Goal: Information Seeking & Learning: Learn about a topic

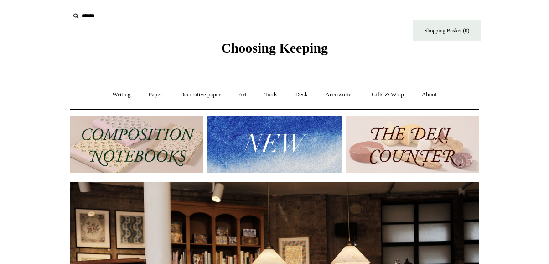
click at [282, 150] on img at bounding box center [275, 144] width 134 height 57
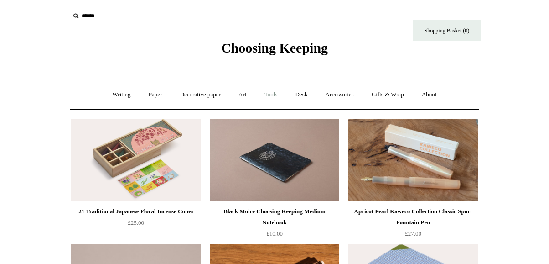
click at [269, 91] on link "Tools +" at bounding box center [271, 95] width 30 height 24
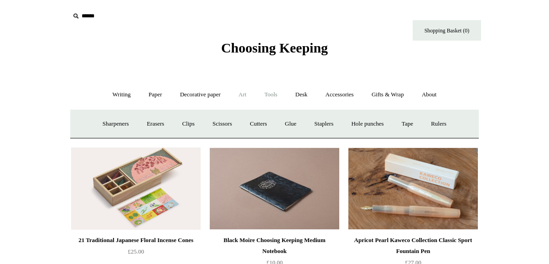
click at [245, 90] on link "Art +" at bounding box center [242, 95] width 24 height 24
click at [132, 122] on link "Watercolour & Paint" at bounding box center [107, 124] width 65 height 24
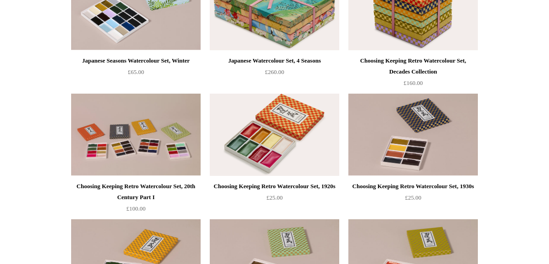
scroll to position [276, 0]
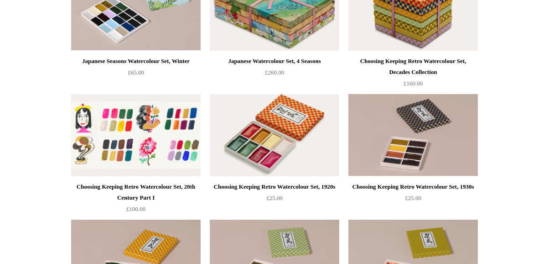
click at [176, 135] on img at bounding box center [136, 135] width 130 height 82
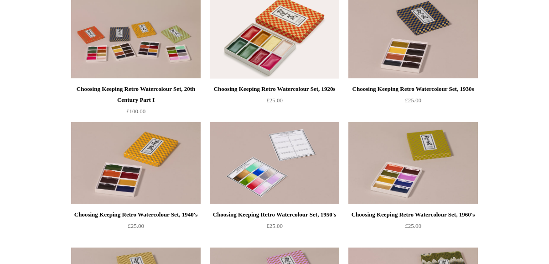
scroll to position [374, 0]
click at [283, 147] on img at bounding box center [275, 162] width 130 height 82
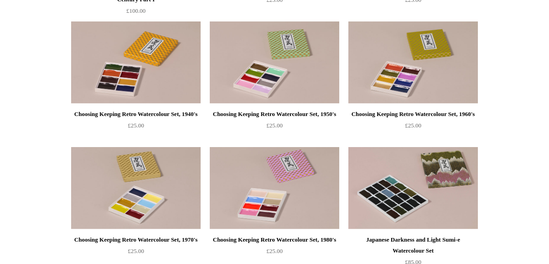
scroll to position [482, 0]
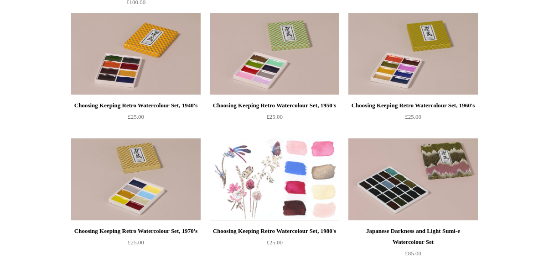
click at [300, 192] on img at bounding box center [275, 179] width 130 height 82
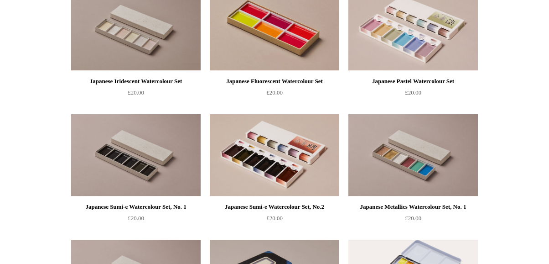
scroll to position [1214, 0]
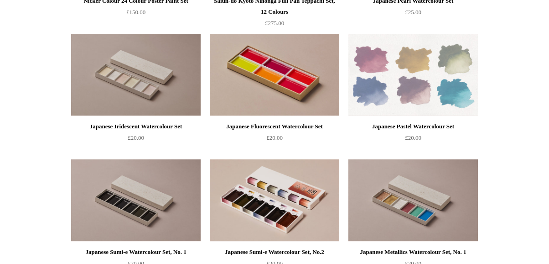
click at [450, 87] on img at bounding box center [414, 75] width 130 height 82
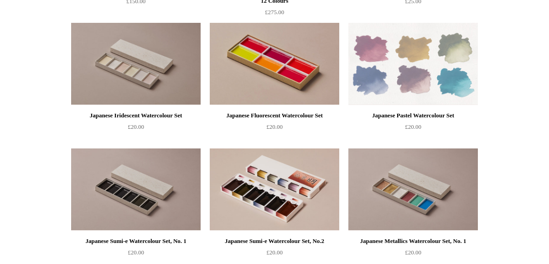
scroll to position [1279, 0]
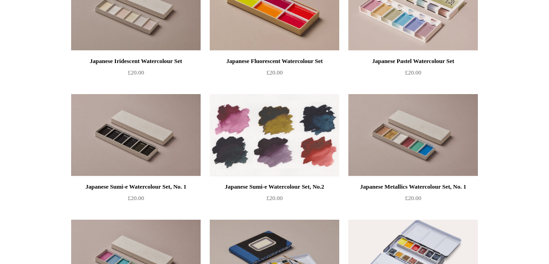
click at [289, 123] on img at bounding box center [275, 135] width 130 height 82
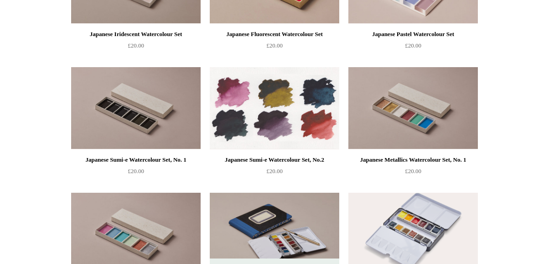
scroll to position [1307, 0]
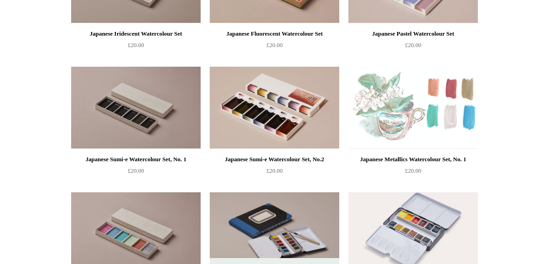
click at [414, 133] on img at bounding box center [414, 108] width 130 height 82
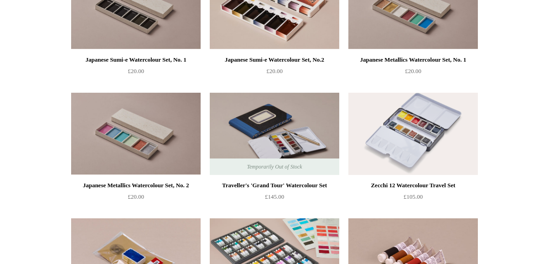
scroll to position [1448, 0]
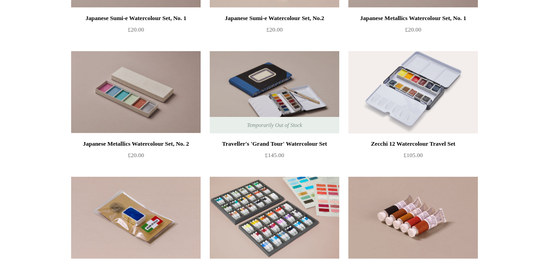
click at [277, 121] on span "Temporarily Out of Stock" at bounding box center [274, 125] width 73 height 16
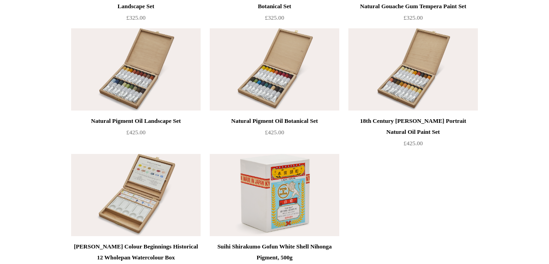
scroll to position [2056, 0]
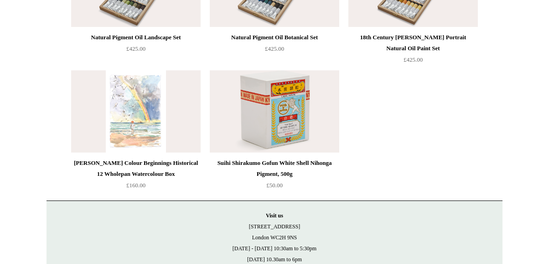
click at [170, 140] on img at bounding box center [136, 111] width 130 height 82
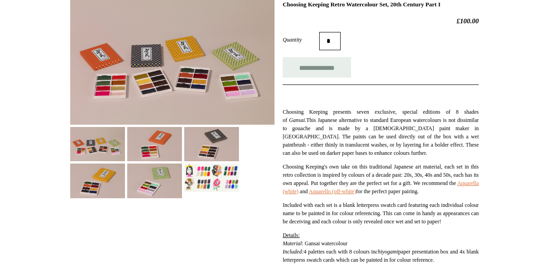
scroll to position [195, 0]
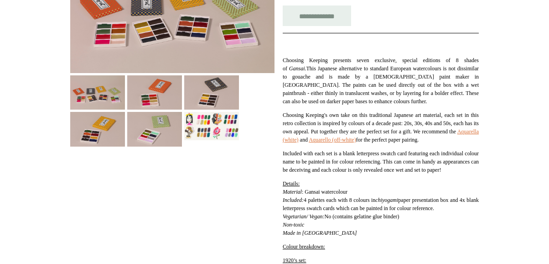
click at [219, 129] on img at bounding box center [211, 126] width 55 height 28
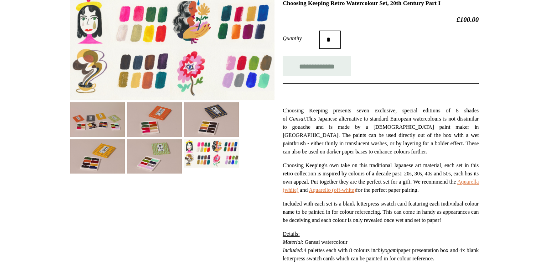
scroll to position [111, 0]
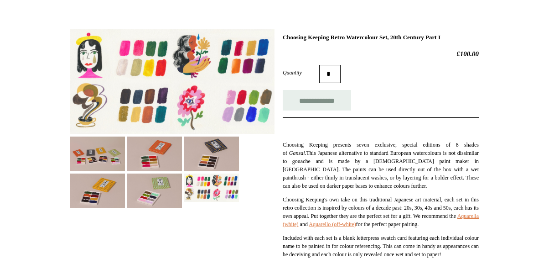
click at [255, 115] on img at bounding box center [172, 81] width 204 height 105
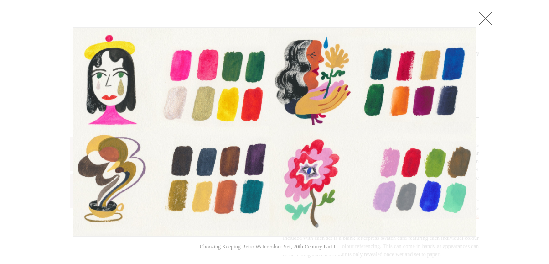
click at [485, 21] on link at bounding box center [486, 18] width 18 height 18
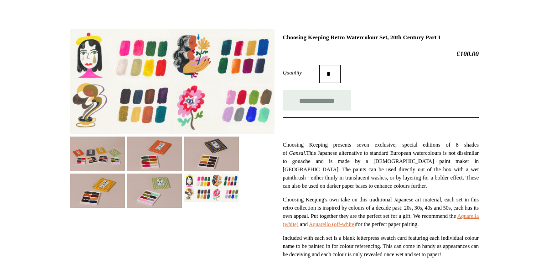
click at [113, 196] on img at bounding box center [97, 190] width 55 height 34
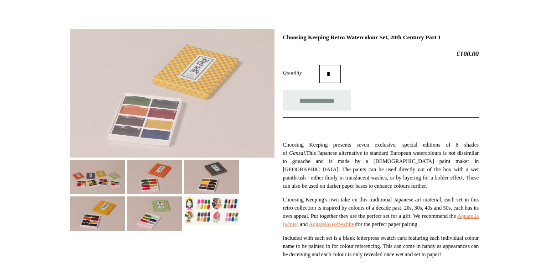
click at [147, 196] on img at bounding box center [154, 213] width 55 height 34
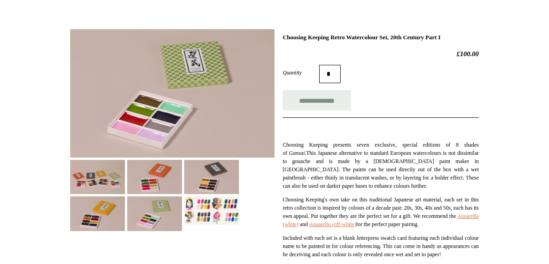
click at [185, 85] on img at bounding box center [172, 93] width 204 height 128
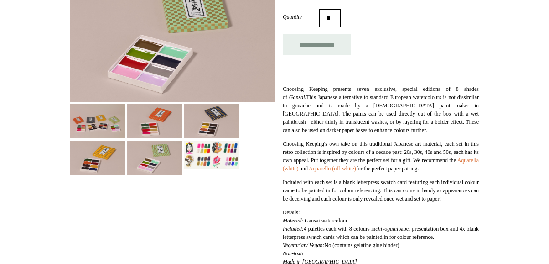
scroll to position [16, 0]
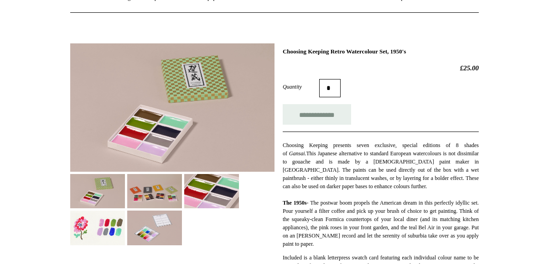
scroll to position [131, 0]
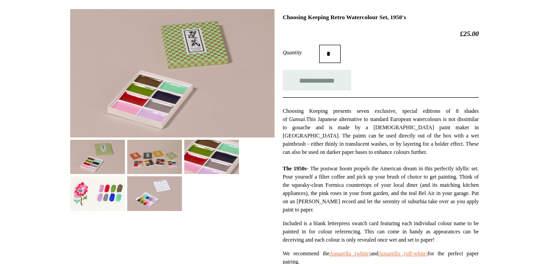
click at [89, 188] on img at bounding box center [97, 193] width 55 height 34
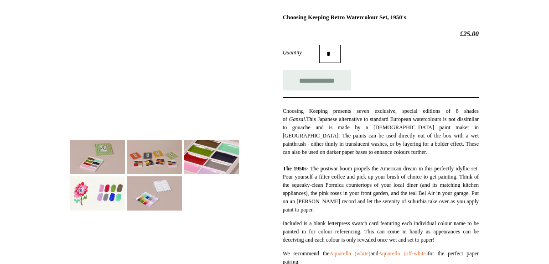
click at [144, 188] on img at bounding box center [154, 193] width 55 height 34
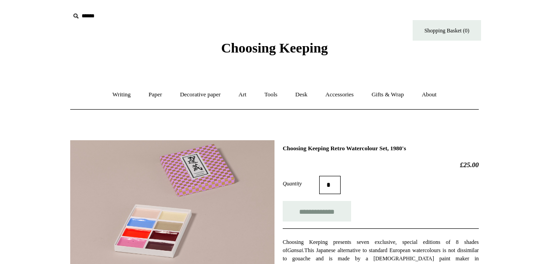
click at [217, 158] on img at bounding box center [172, 204] width 204 height 128
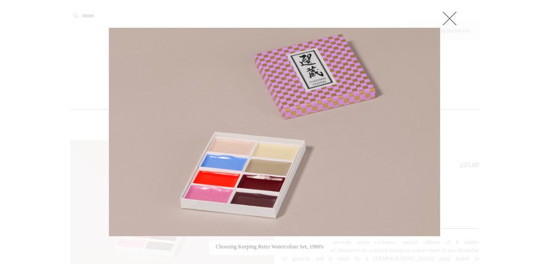
click at [451, 14] on link at bounding box center [450, 18] width 18 height 18
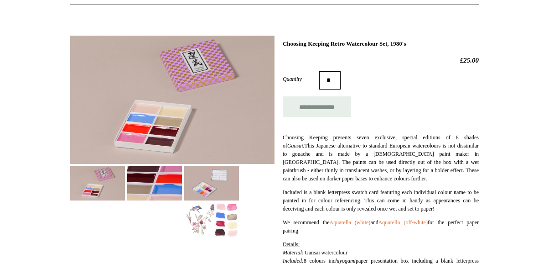
scroll to position [152, 0]
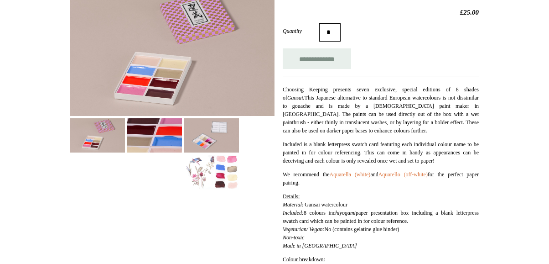
click at [214, 175] on img at bounding box center [211, 172] width 55 height 34
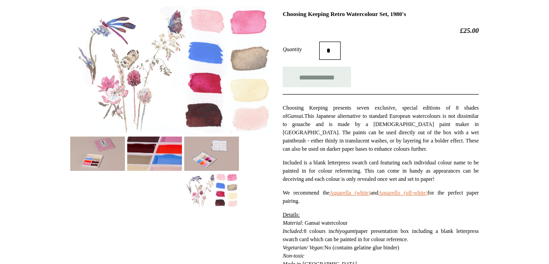
scroll to position [120, 0]
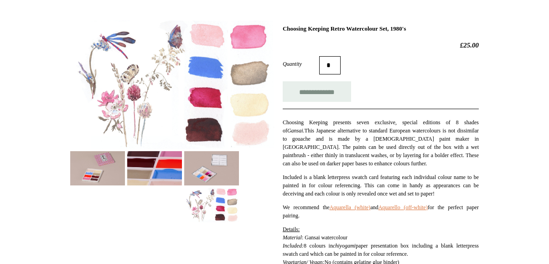
click at [209, 176] on img at bounding box center [211, 168] width 55 height 34
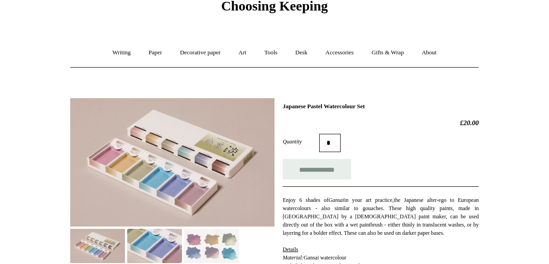
scroll to position [88, 0]
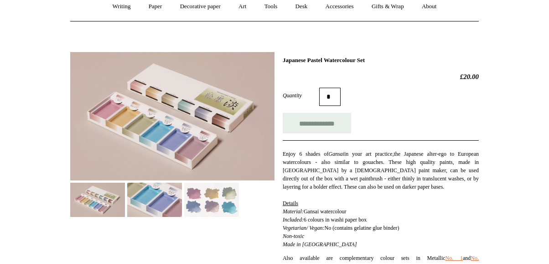
click at [157, 199] on img at bounding box center [154, 200] width 55 height 34
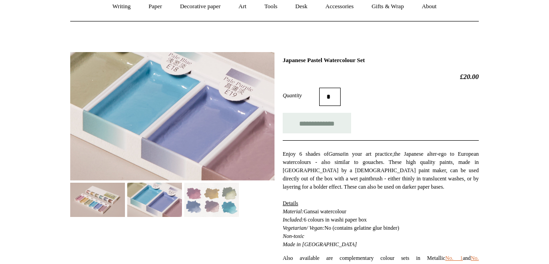
click at [204, 200] on img at bounding box center [211, 200] width 55 height 34
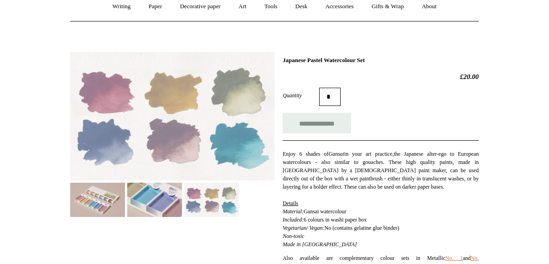
click at [151, 199] on img at bounding box center [154, 200] width 55 height 34
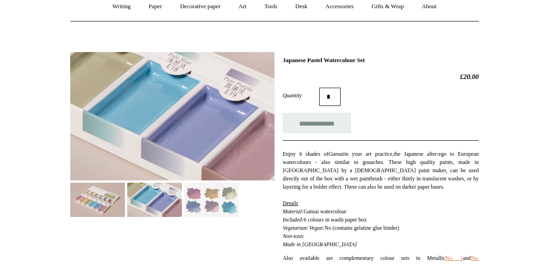
click at [241, 139] on img at bounding box center [172, 116] width 204 height 128
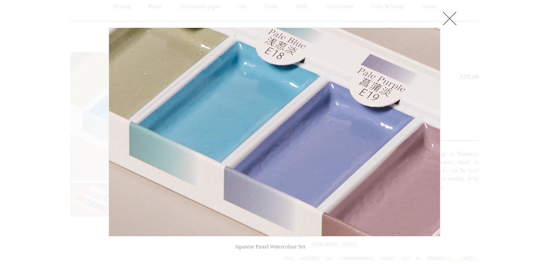
click at [459, 16] on div at bounding box center [274, 241] width 549 height 659
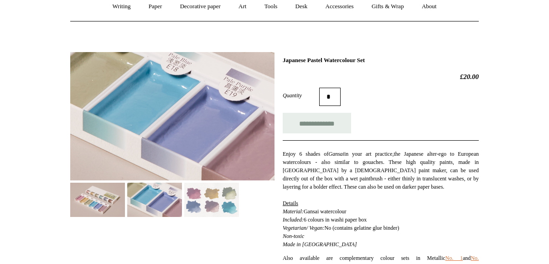
click at [95, 198] on img at bounding box center [97, 200] width 55 height 34
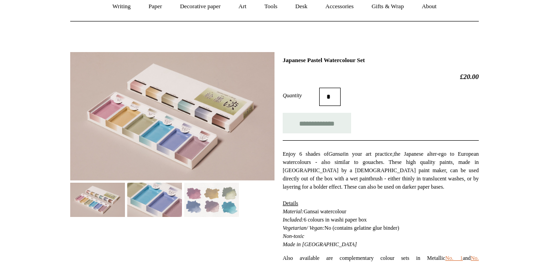
click at [181, 106] on img at bounding box center [172, 116] width 204 height 128
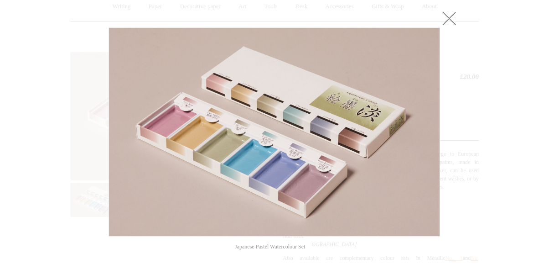
click at [456, 21] on link at bounding box center [449, 18] width 18 height 18
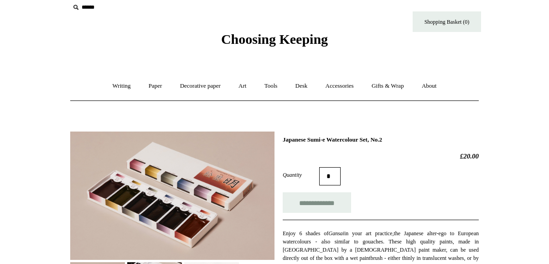
scroll to position [31, 0]
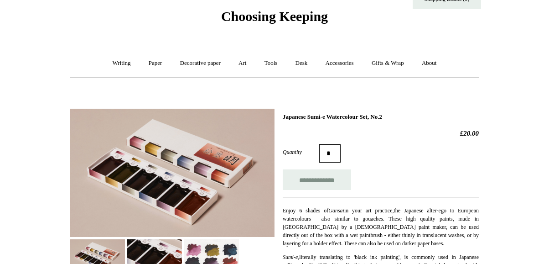
click at [208, 250] on img at bounding box center [211, 256] width 55 height 34
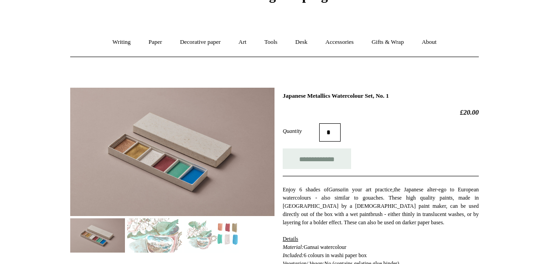
scroll to position [77, 0]
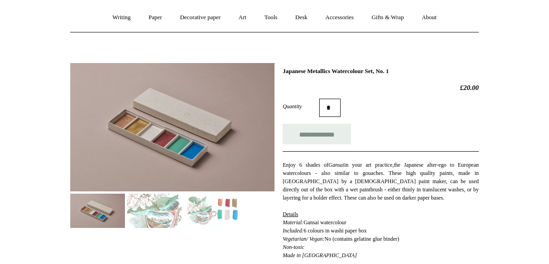
click at [153, 207] on img at bounding box center [154, 210] width 55 height 34
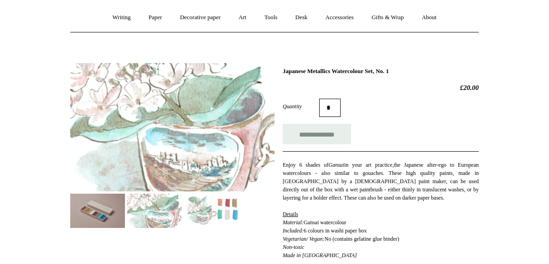
click at [210, 218] on img at bounding box center [211, 210] width 55 height 34
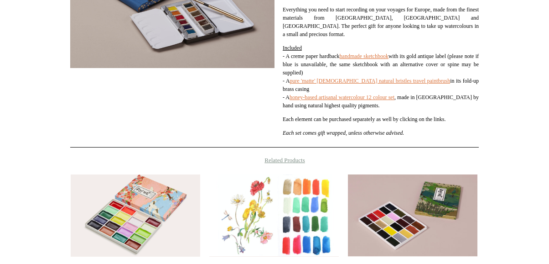
scroll to position [35, 0]
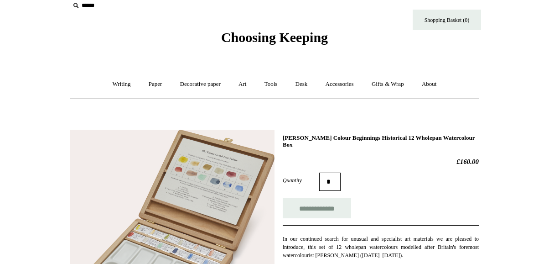
scroll to position [73, 0]
